Goal: Navigation & Orientation: Find specific page/section

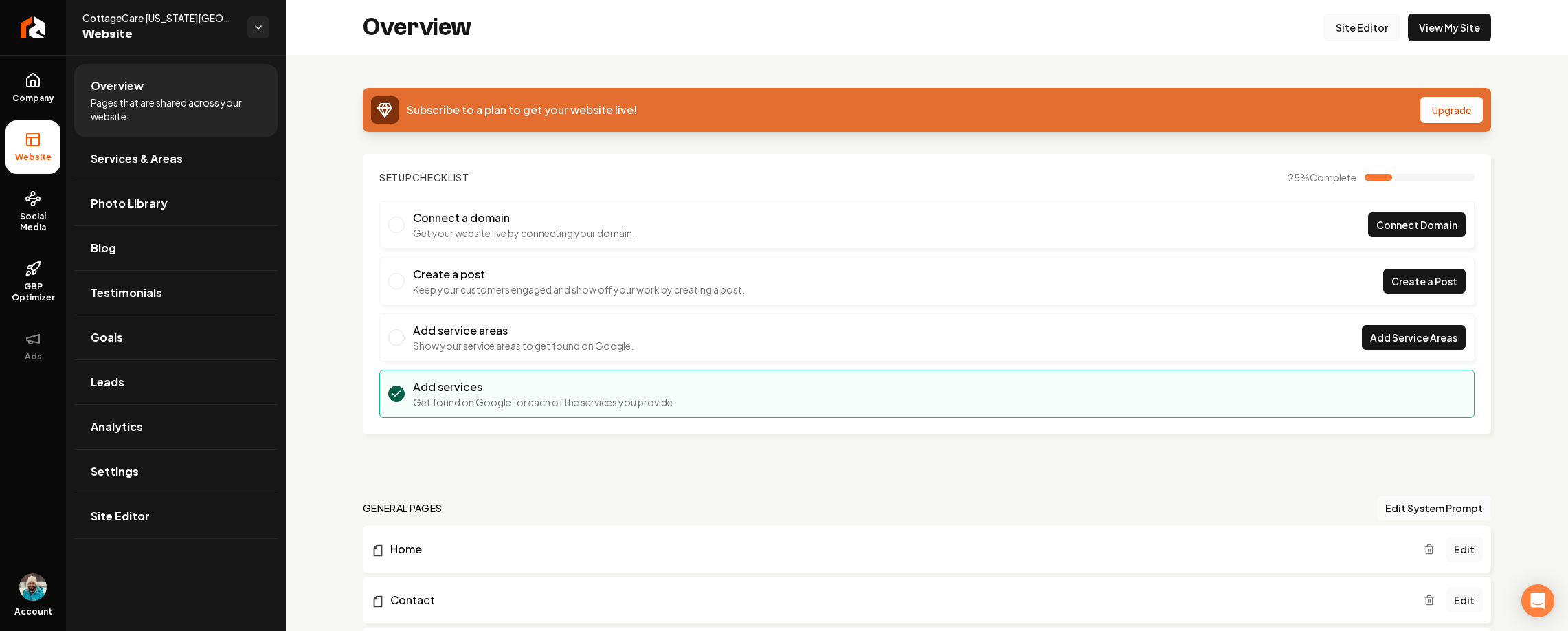
click at [1362, 34] on link "Site Editor" at bounding box center [1361, 27] width 76 height 27
click at [309, 226] on div "Subscribe to a plan to get your website live! Upgrade Setup Checklist 25 % Comp…" at bounding box center [926, 539] width 1282 height 969
click at [57, 95] on span "Company" at bounding box center [33, 98] width 53 height 11
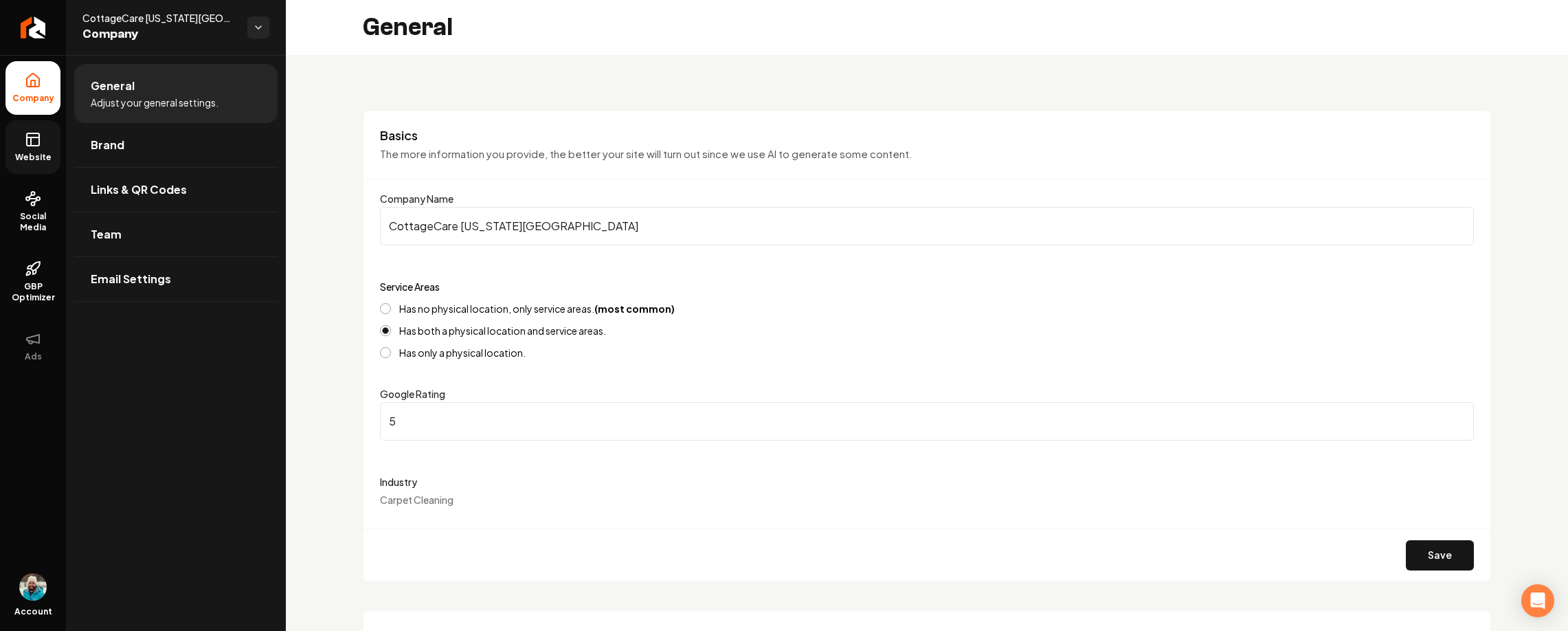
click at [31, 134] on icon at bounding box center [32, 139] width 16 height 16
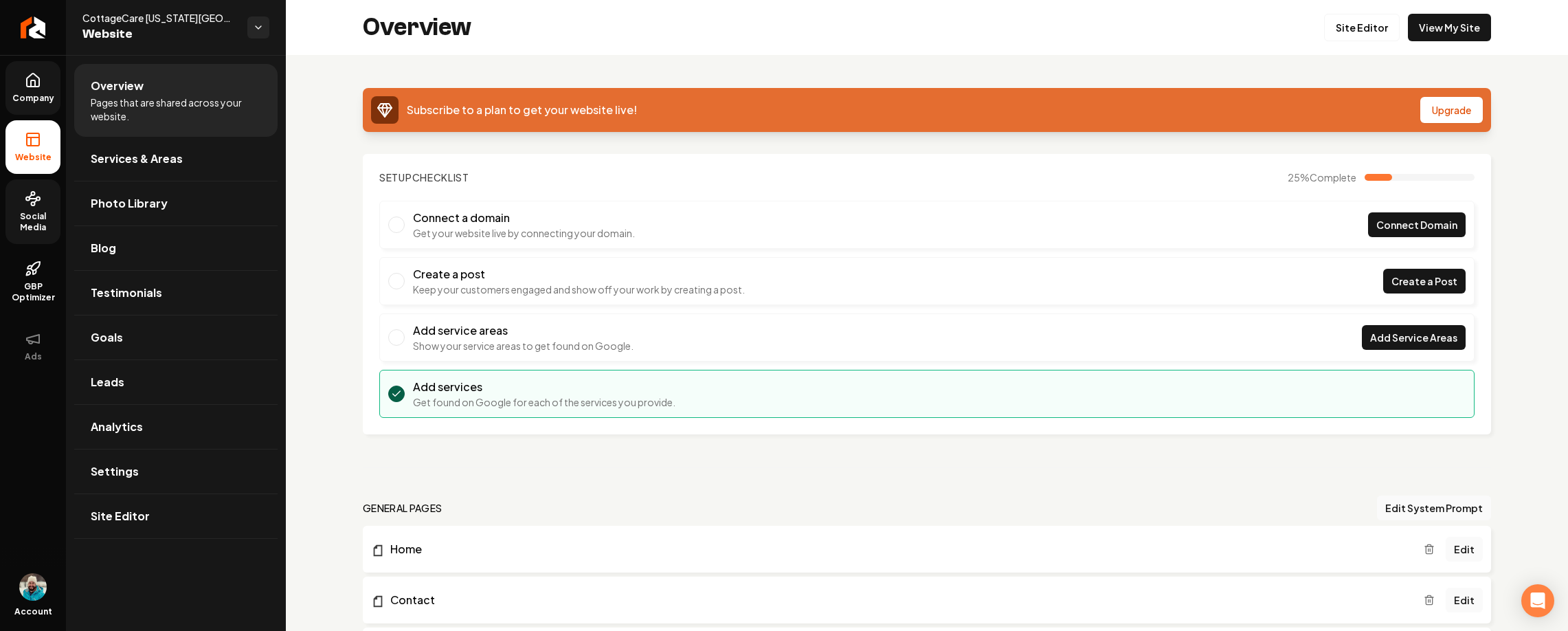
click at [33, 228] on span "Social Media" at bounding box center [32, 222] width 55 height 22
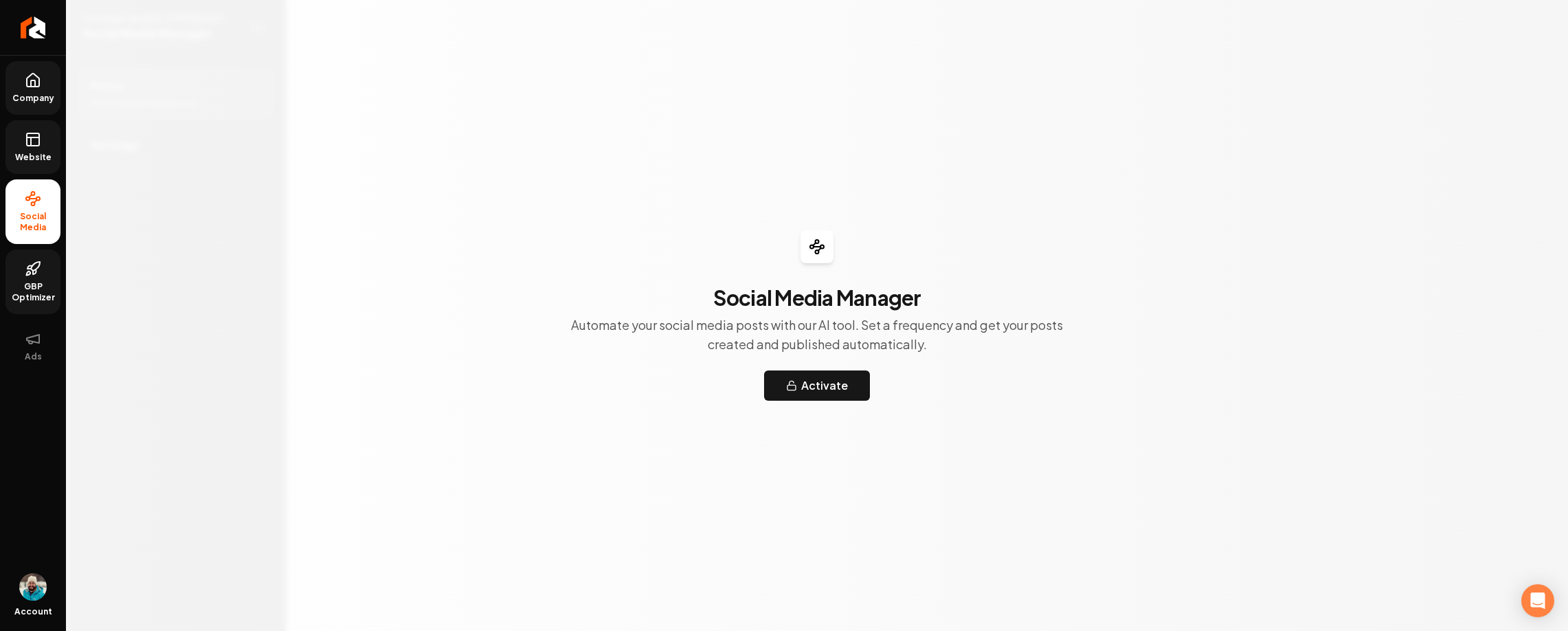
click at [38, 285] on span "GBP Optimizer" at bounding box center [32, 293] width 55 height 22
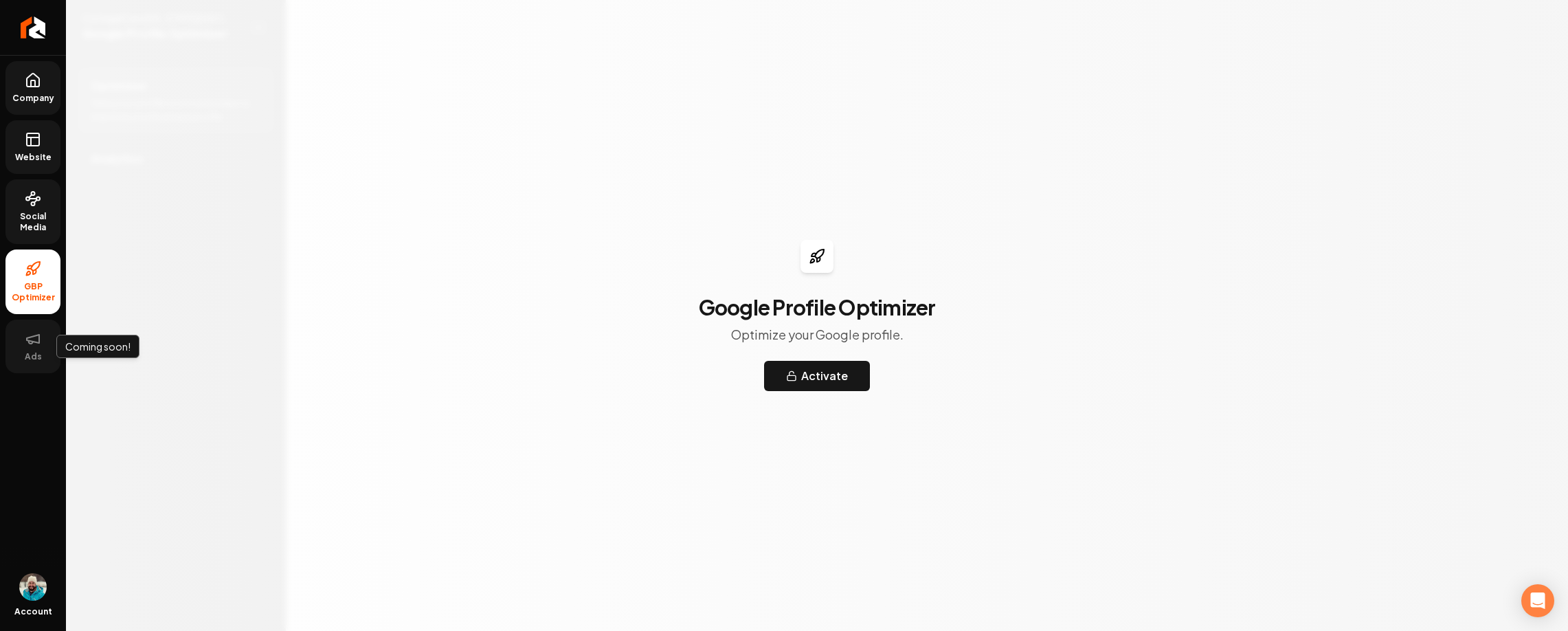
click at [33, 367] on button "Ads" at bounding box center [32, 346] width 55 height 54
click at [33, 354] on span "Ads" at bounding box center [33, 356] width 28 height 11
click at [41, 577] on img "Open user button" at bounding box center [33, 587] width 27 height 27
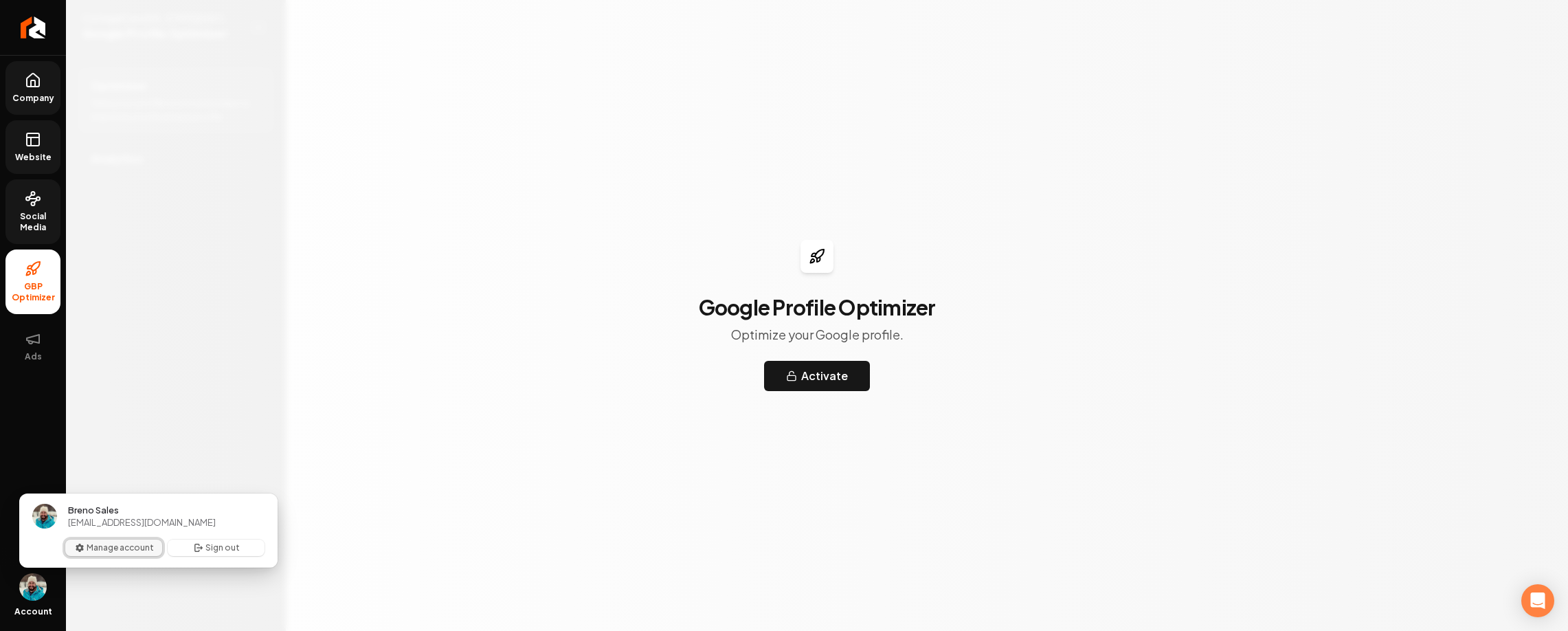
click at [90, 548] on button "Manage account" at bounding box center [114, 548] width 97 height 16
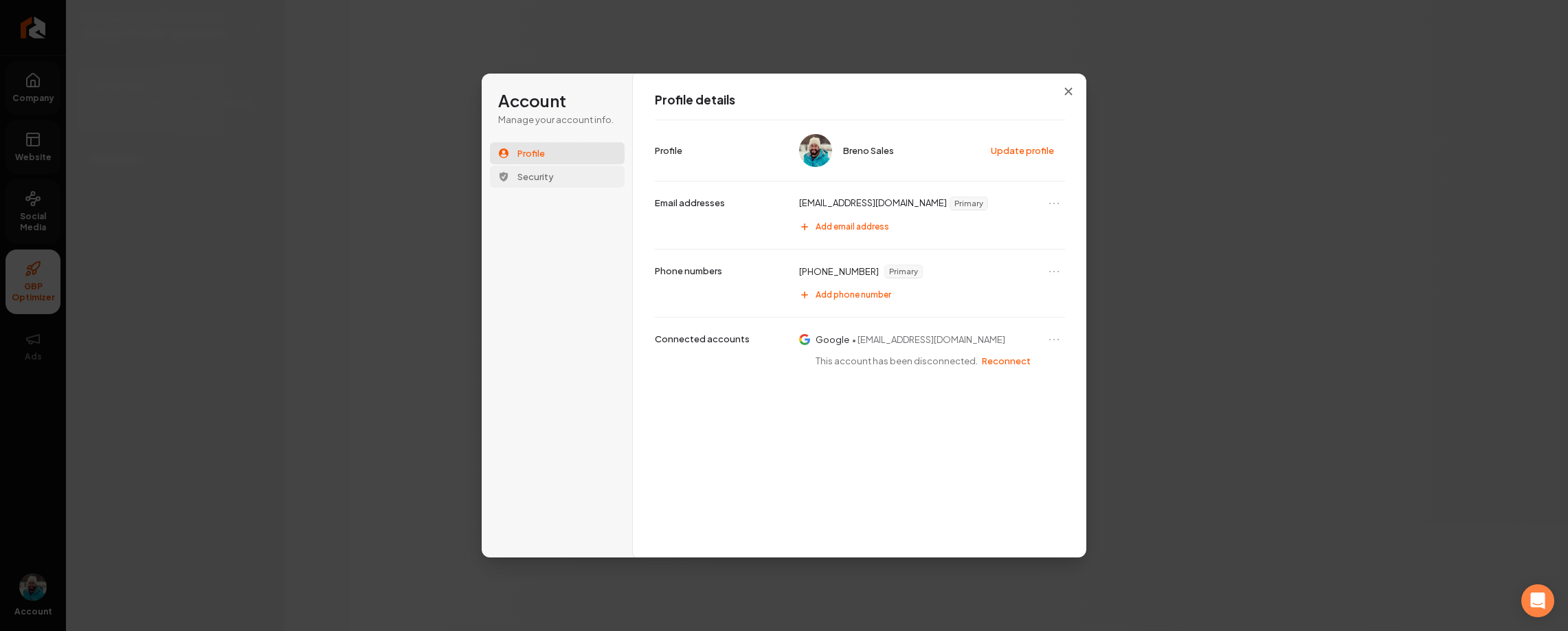
click at [512, 182] on button "Security" at bounding box center [558, 177] width 134 height 22
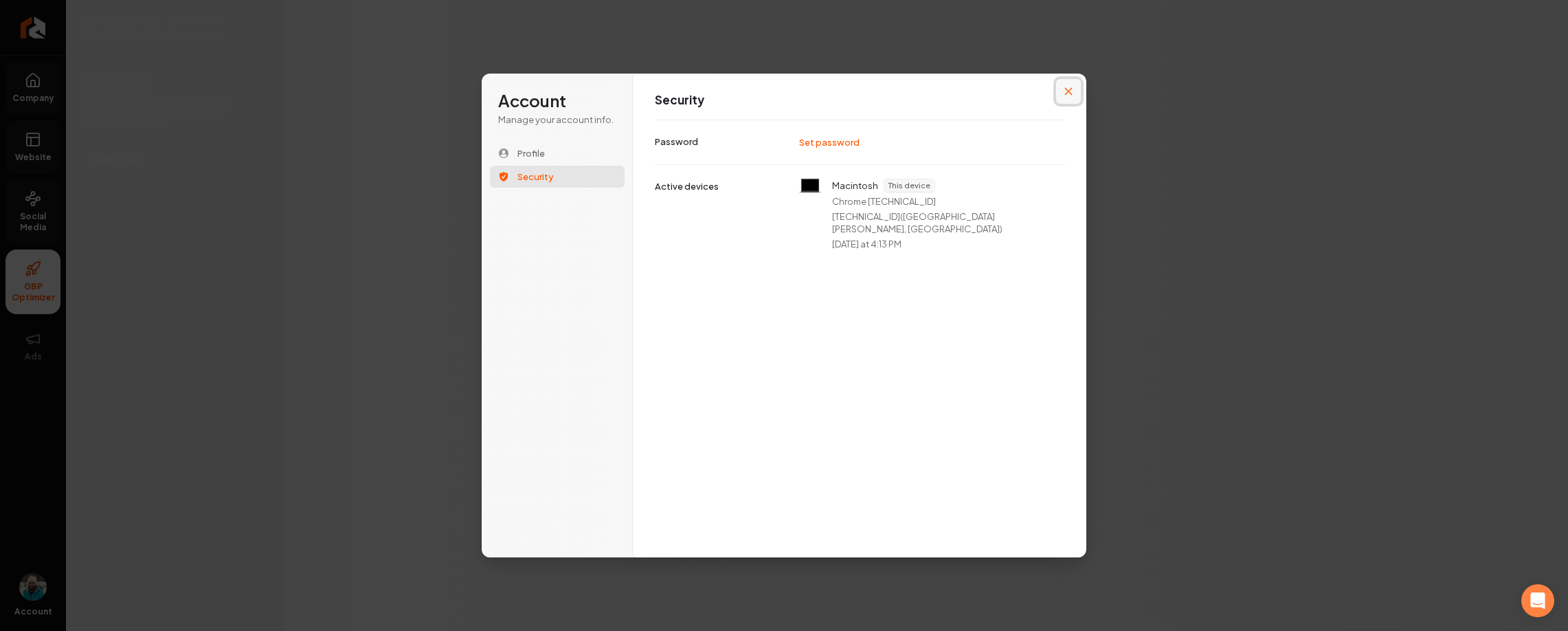
click at [1065, 90] on icon "Close modal" at bounding box center [1068, 92] width 8 height 9
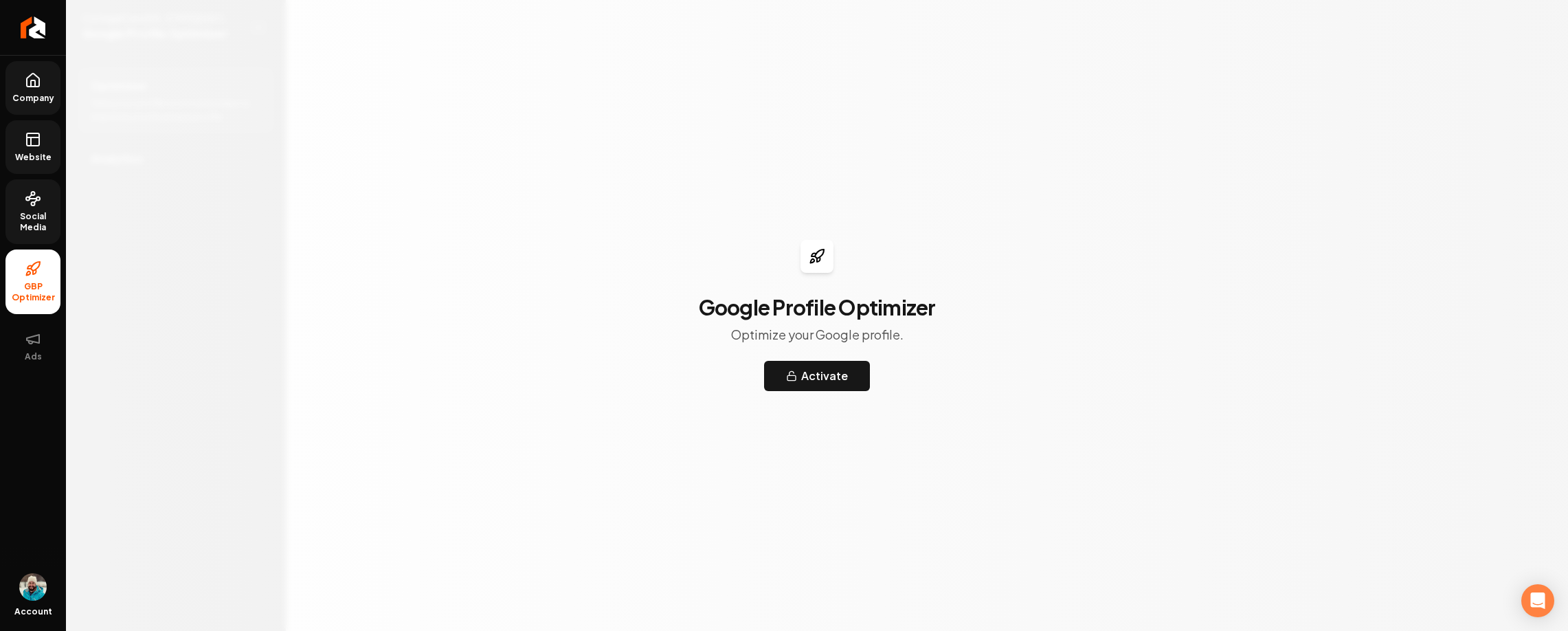
click at [36, 93] on span "Company" at bounding box center [33, 98] width 53 height 11
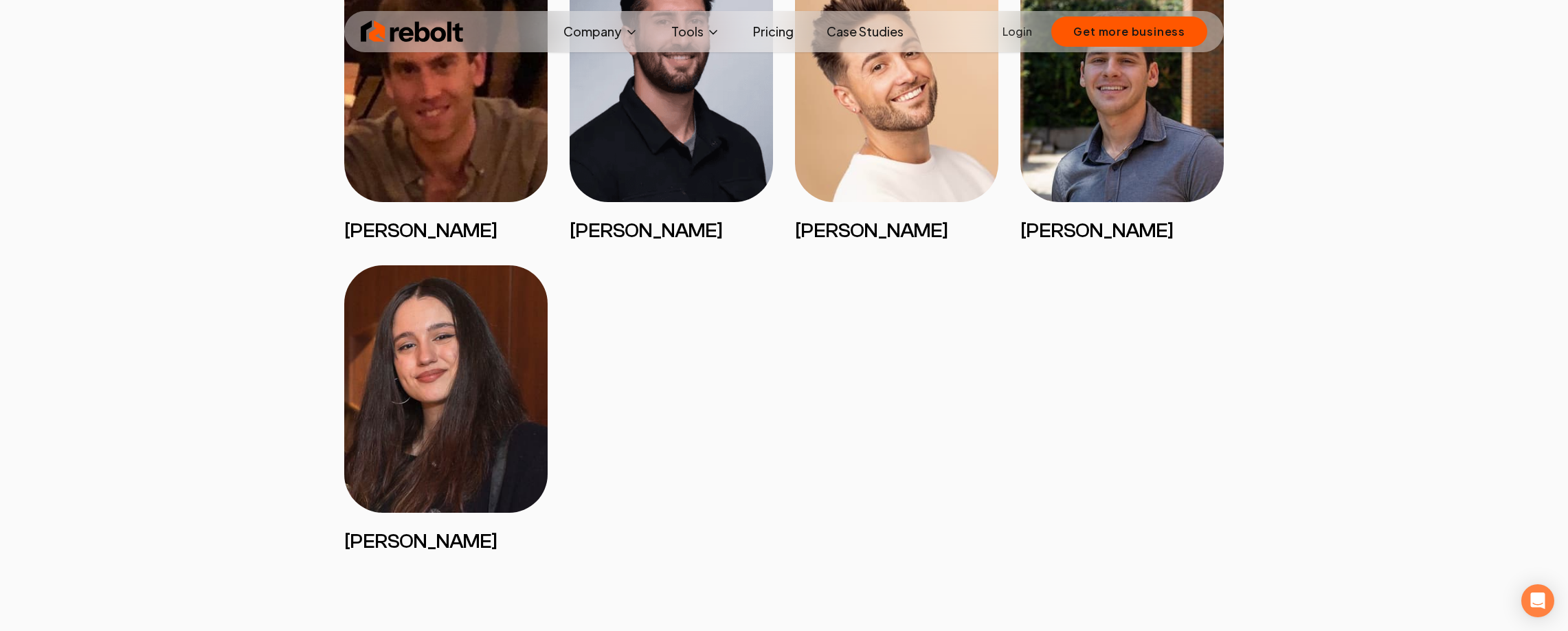
scroll to position [2805, 0]
